Goal: Task Accomplishment & Management: Use online tool/utility

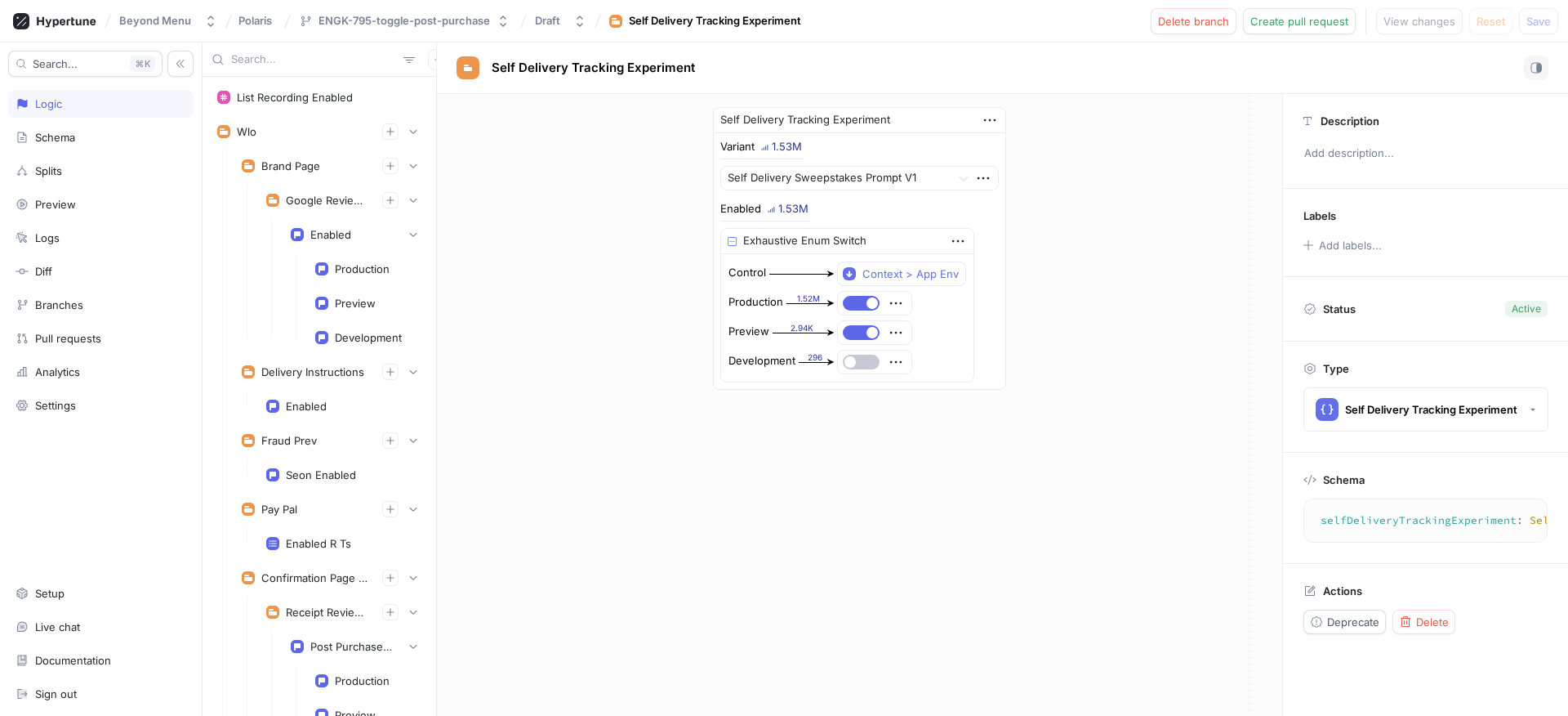
scroll to position [1766, 0]
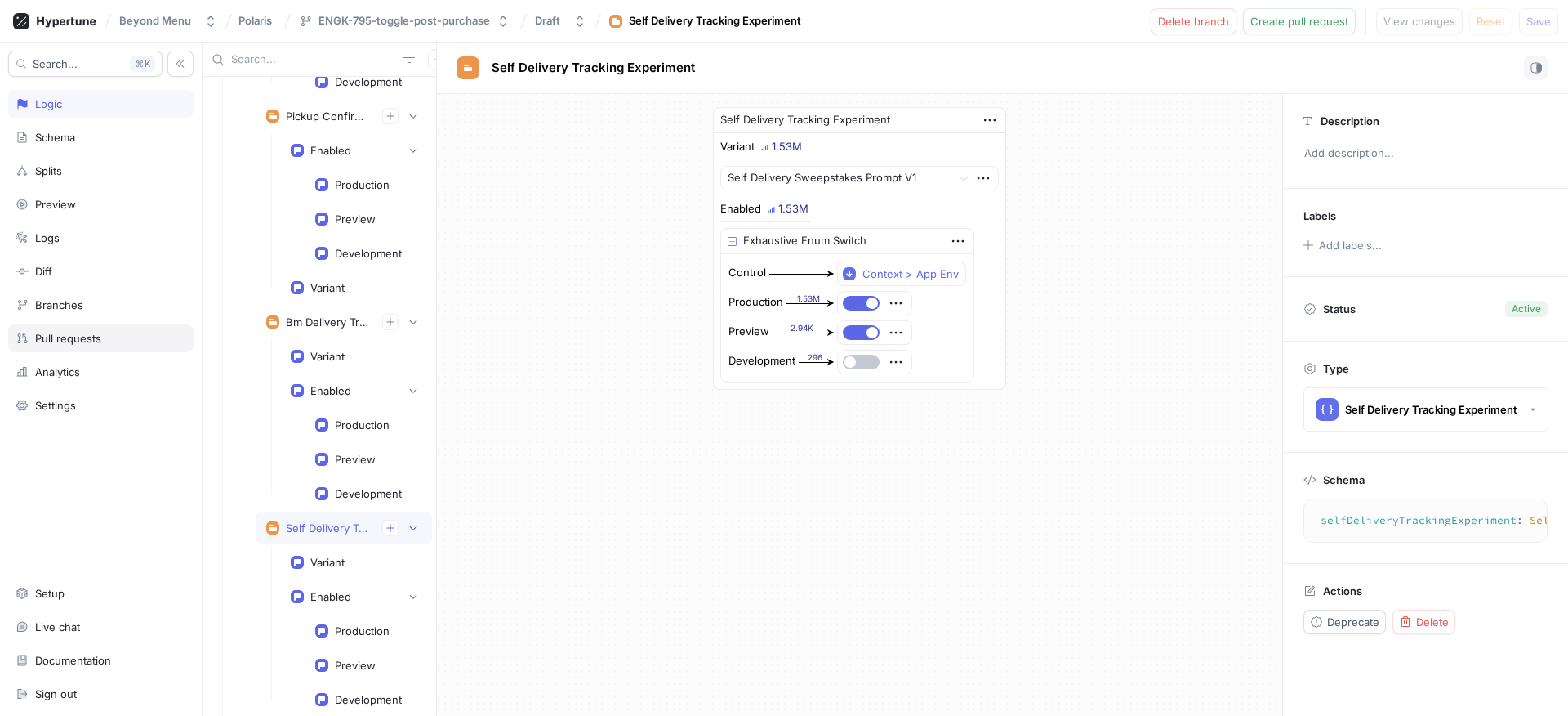
click at [68, 335] on div "Pull requests" at bounding box center [68, 339] width 66 height 13
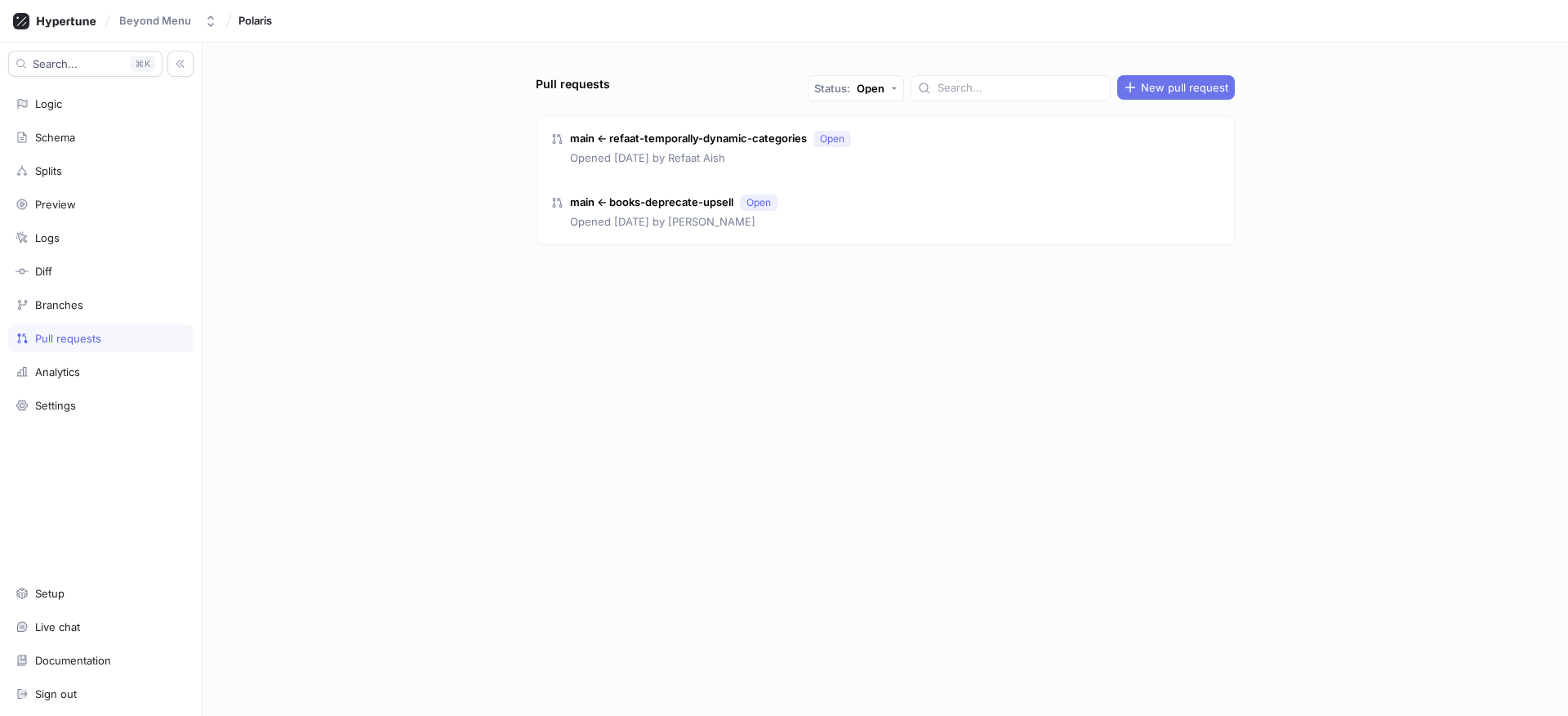
click at [1179, 98] on button "New pull request" at bounding box center [1176, 87] width 117 height 24
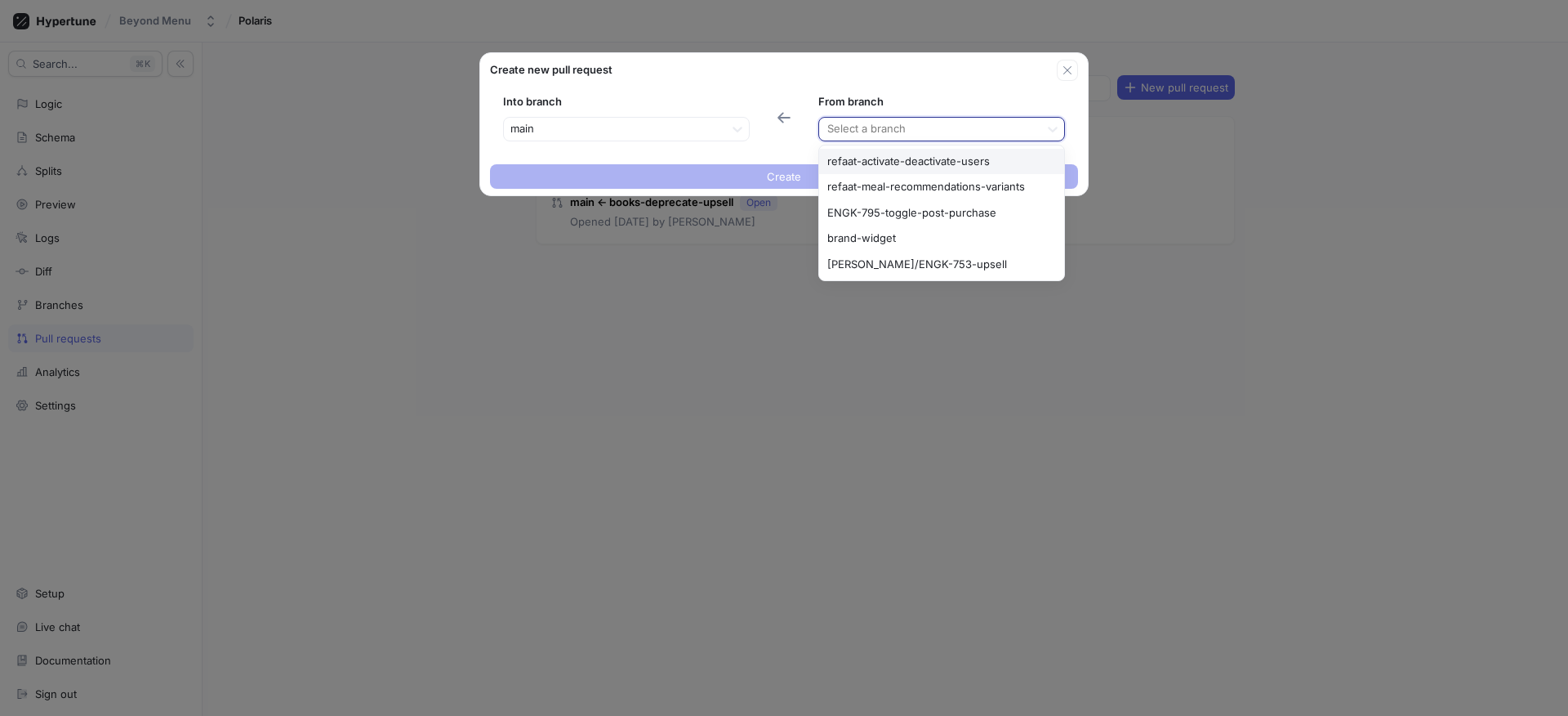
click at [872, 124] on div at bounding box center [929, 128] width 207 height 19
click at [884, 210] on div "ENGK-795-toggle-post-purchase" at bounding box center [941, 213] width 245 height 26
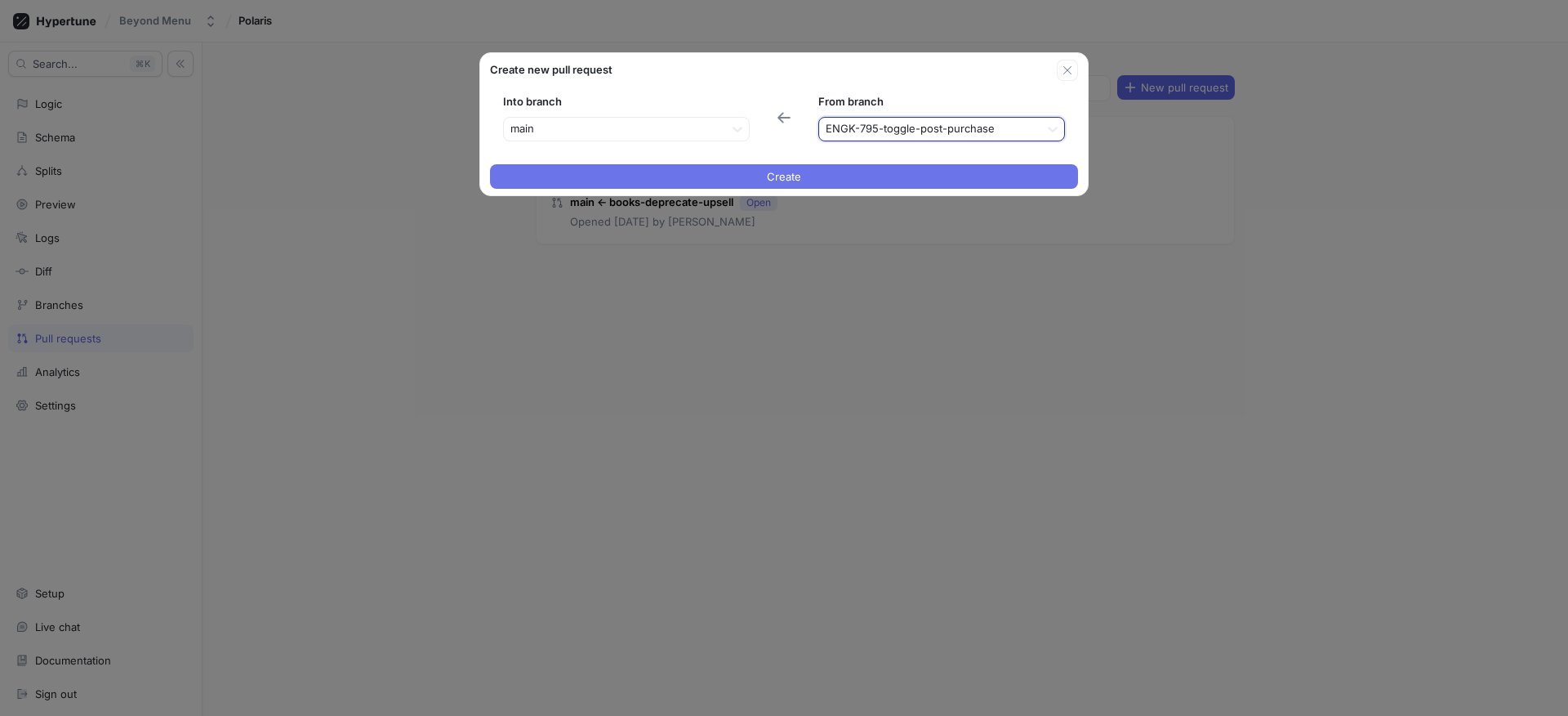
click at [691, 184] on button "Create" at bounding box center [784, 176] width 588 height 24
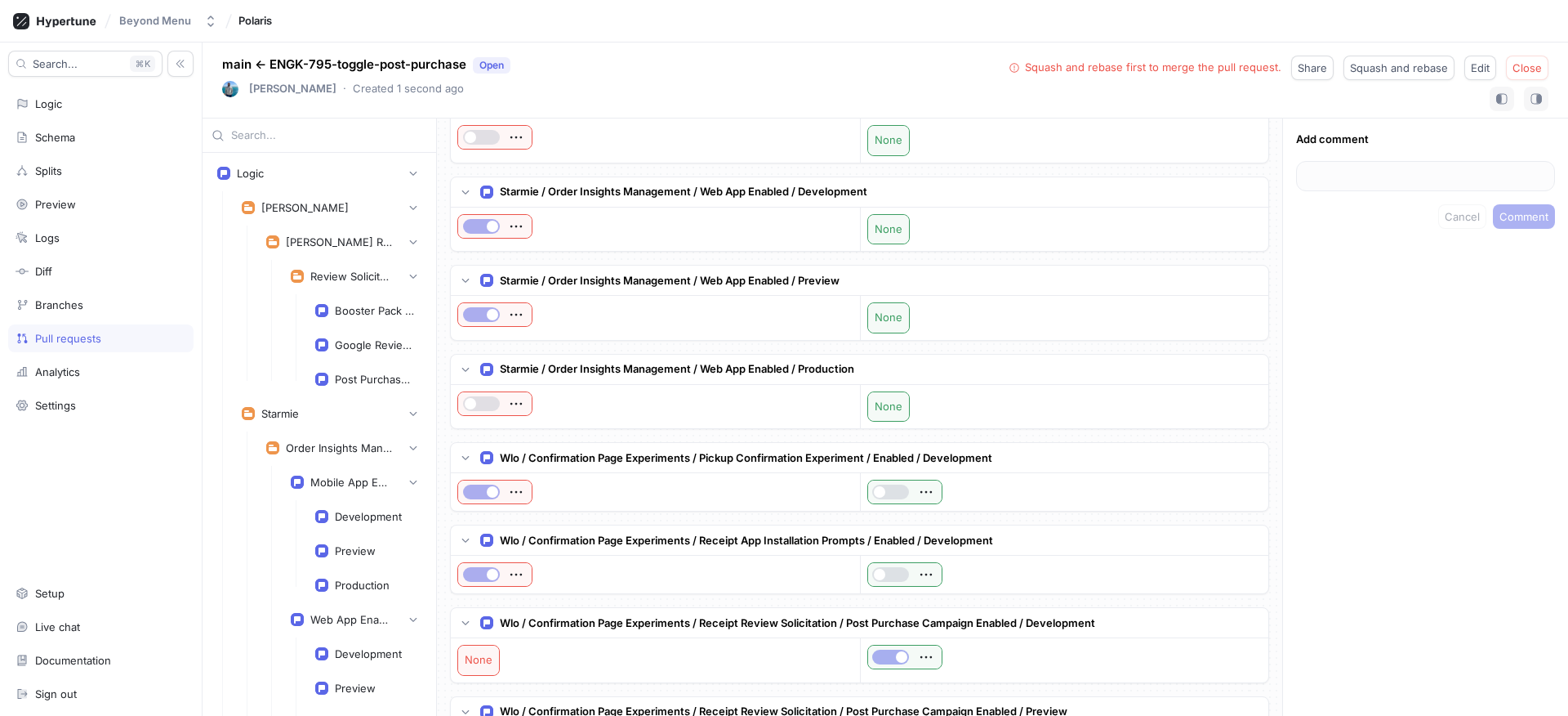
scroll to position [1078, 0]
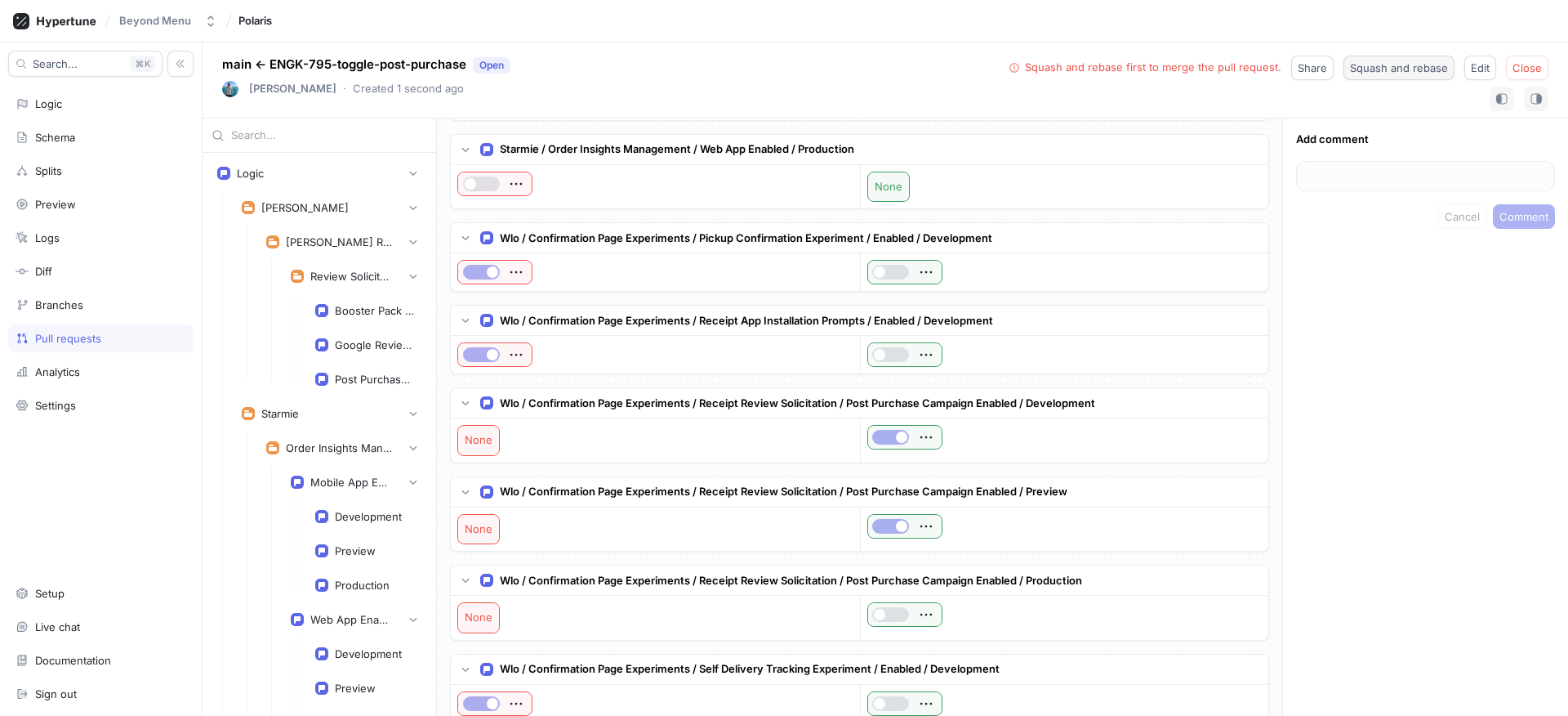
click at [1430, 73] on span "Squash and rebase" at bounding box center [1399, 68] width 98 height 10
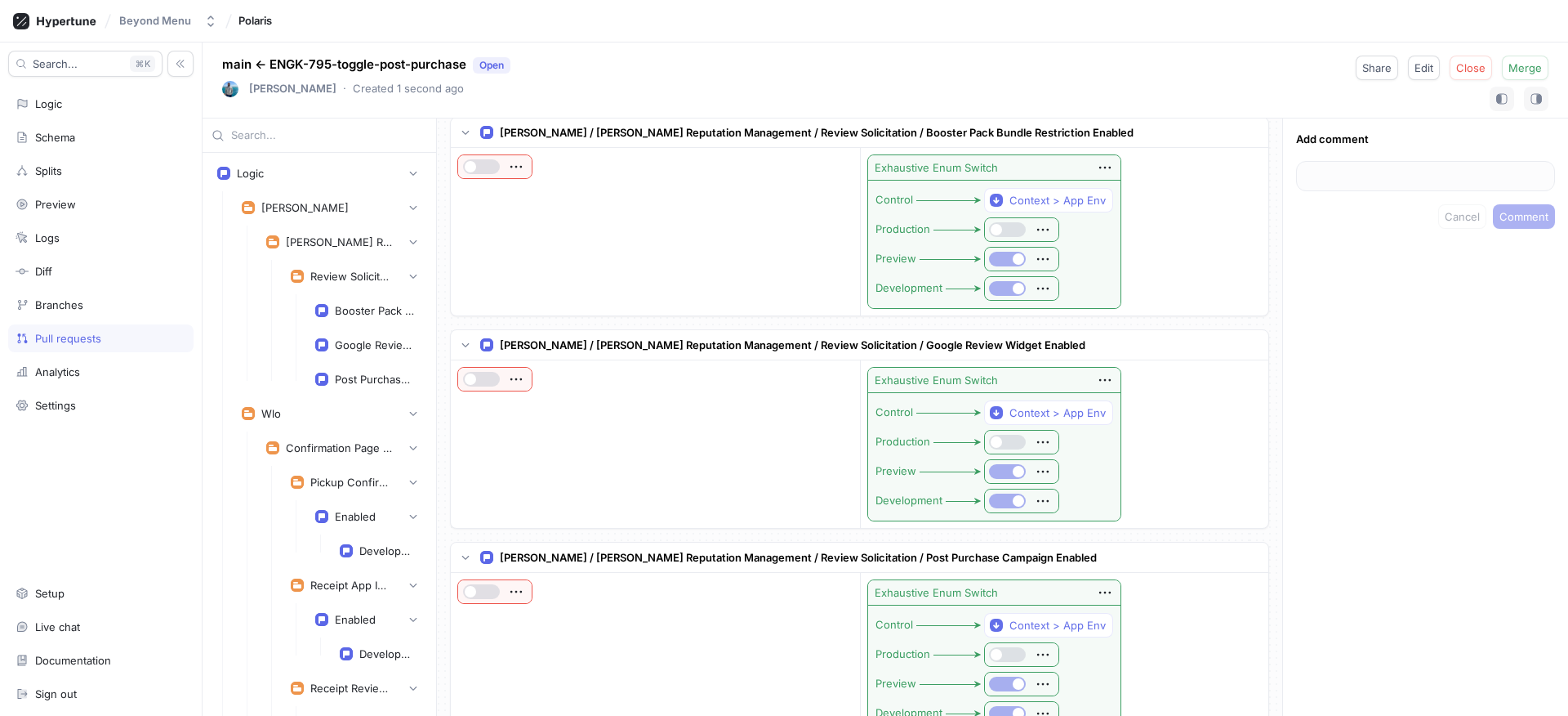
scroll to position [0, 0]
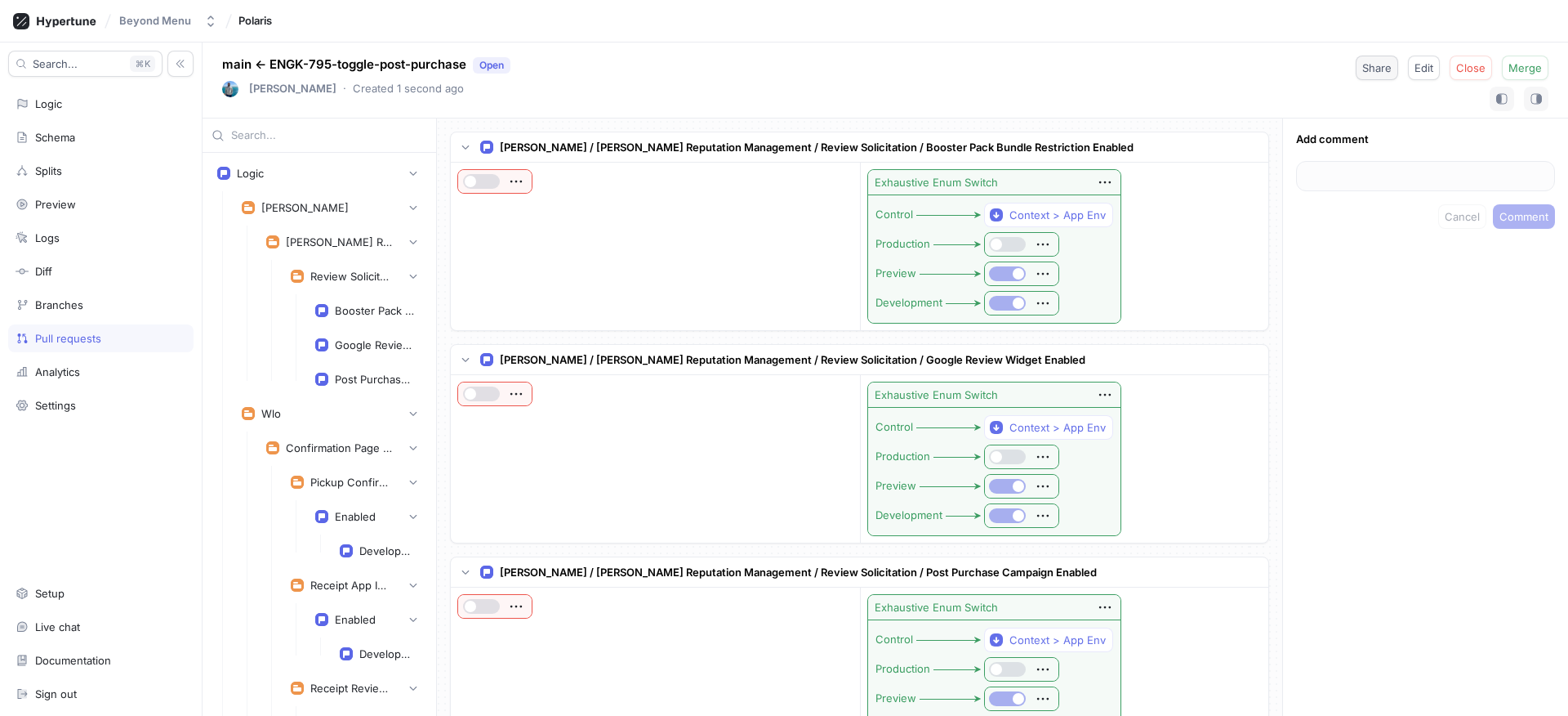
click at [1386, 69] on span "Share" at bounding box center [1376, 68] width 29 height 10
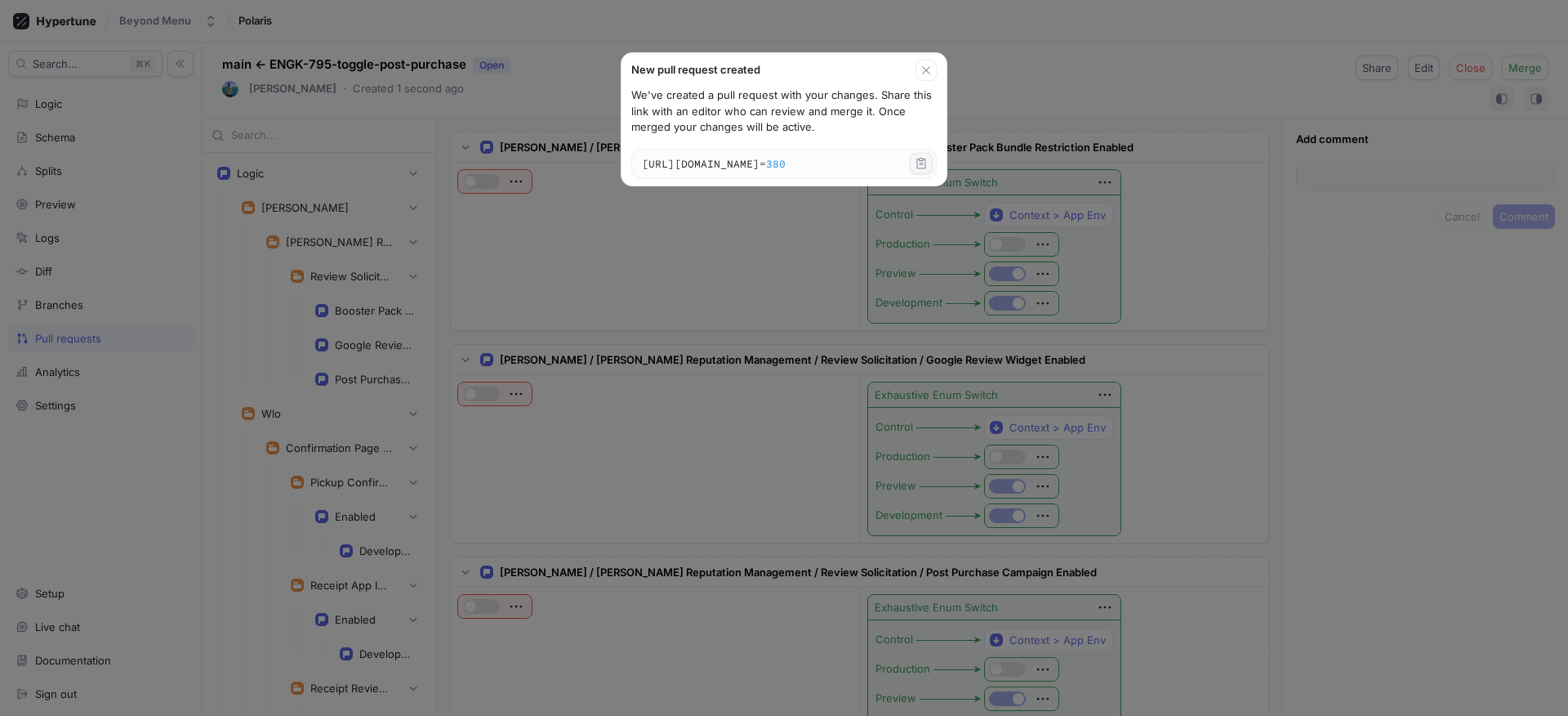
click at [928, 163] on icon "button" at bounding box center [921, 163] width 13 height 13
